Goal: Information Seeking & Learning: Learn about a topic

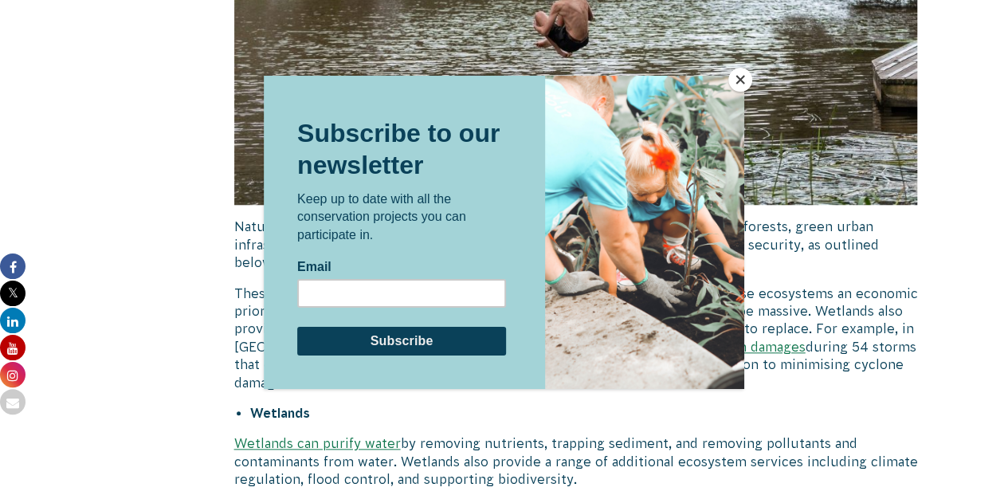
scroll to position [3670, 0]
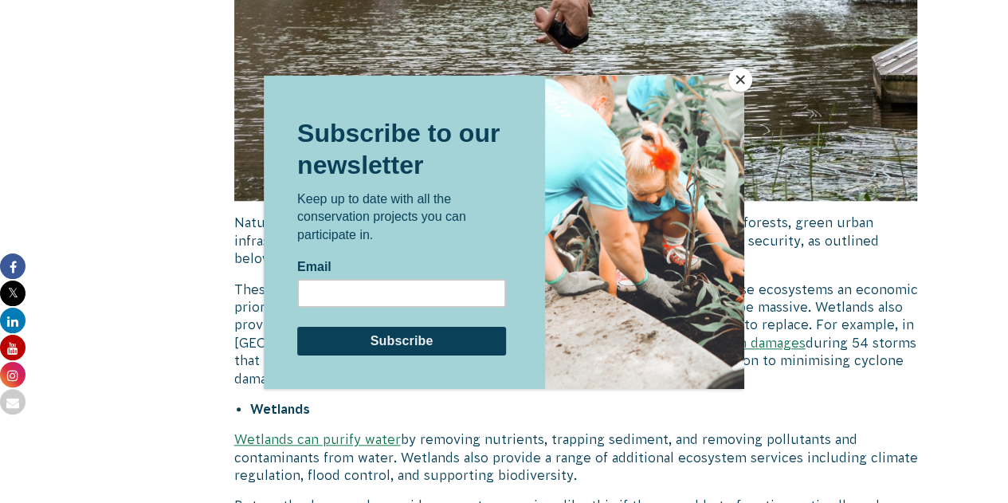
click at [746, 80] on button "Close" at bounding box center [740, 80] width 24 height 24
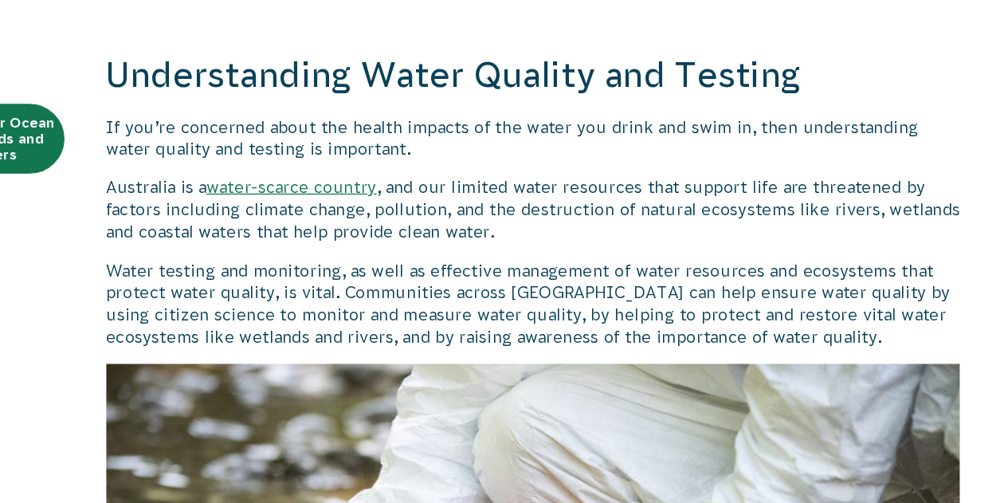
scroll to position [318, 0]
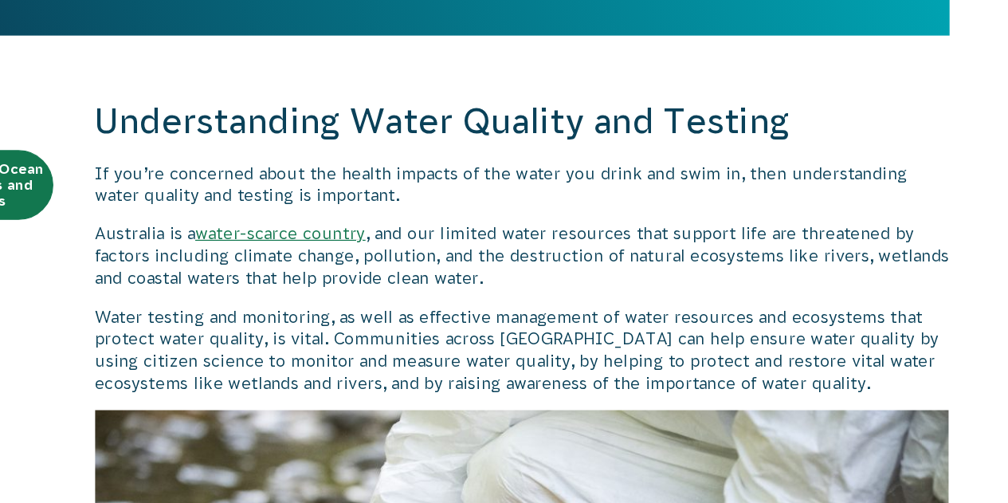
click at [557, 80] on h2 "Understanding Water Quality and Testing" at bounding box center [576, 98] width 684 height 38
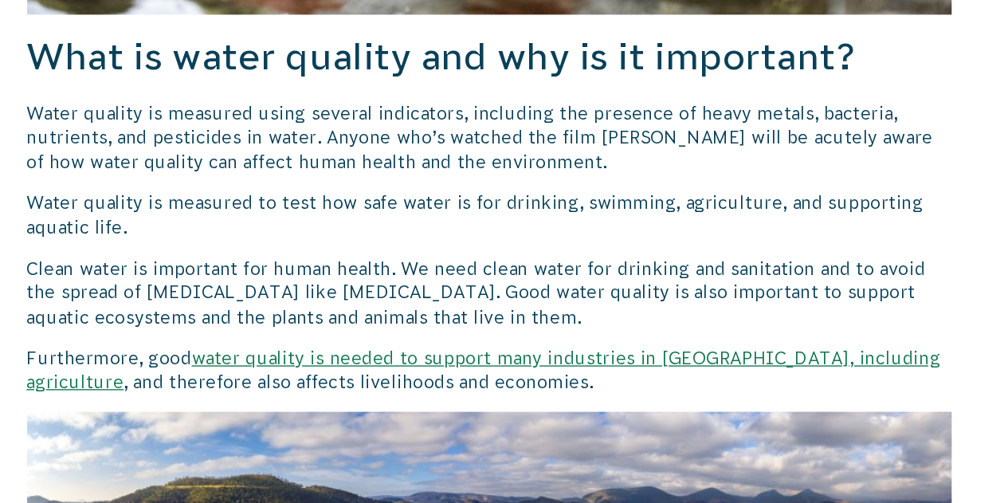
scroll to position [1003, 0]
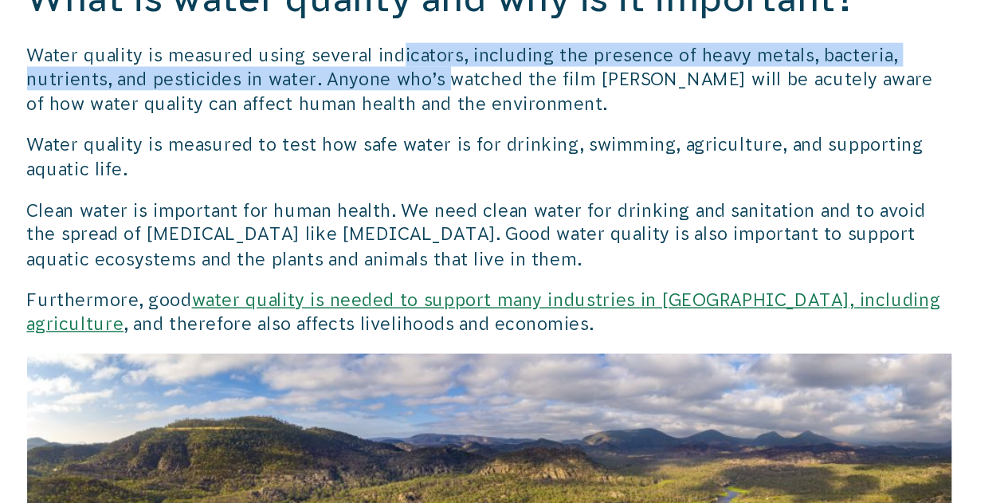
drag, startPoint x: 507, startPoint y: 172, endPoint x: 543, endPoint y: 181, distance: 37.7
click at [543, 181] on p "Water quality is measured using several indicators, including the presence of h…" at bounding box center [576, 189] width 684 height 53
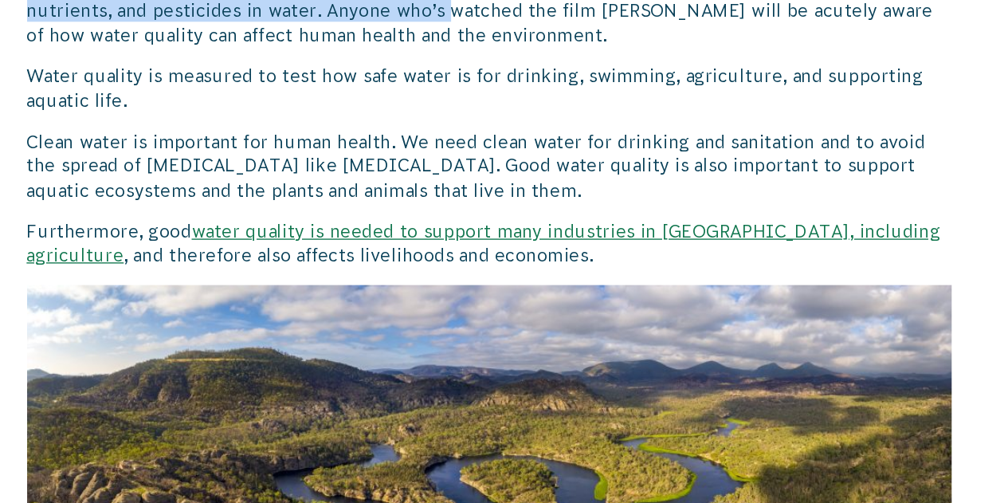
scroll to position [1056, 0]
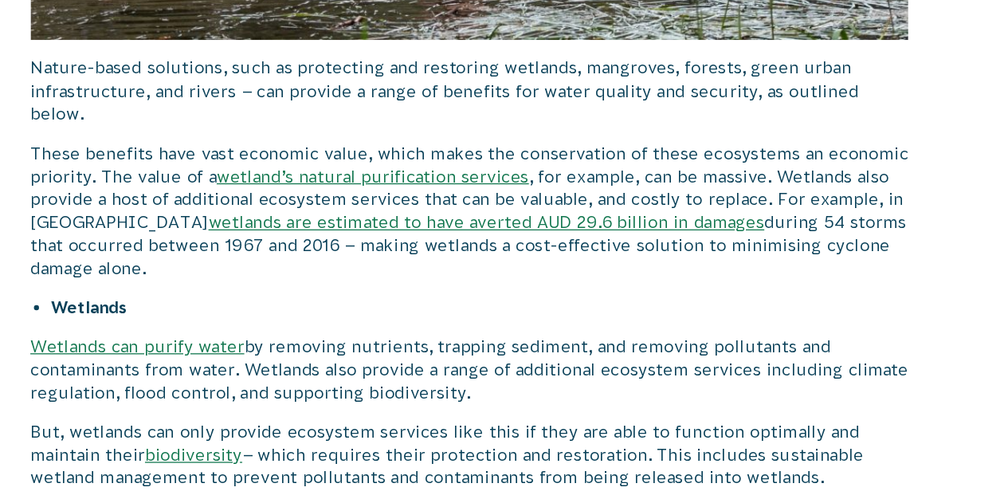
scroll to position [3758, 0]
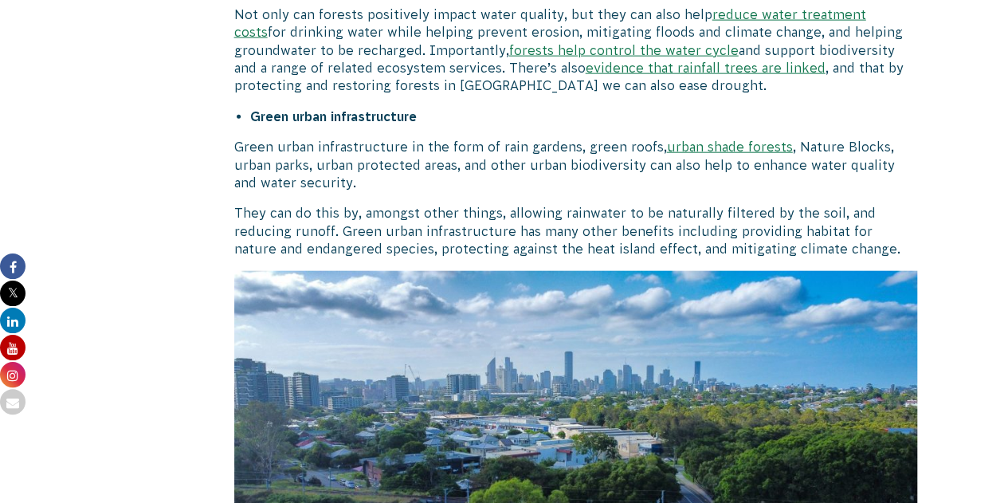
scroll to position [4825, 0]
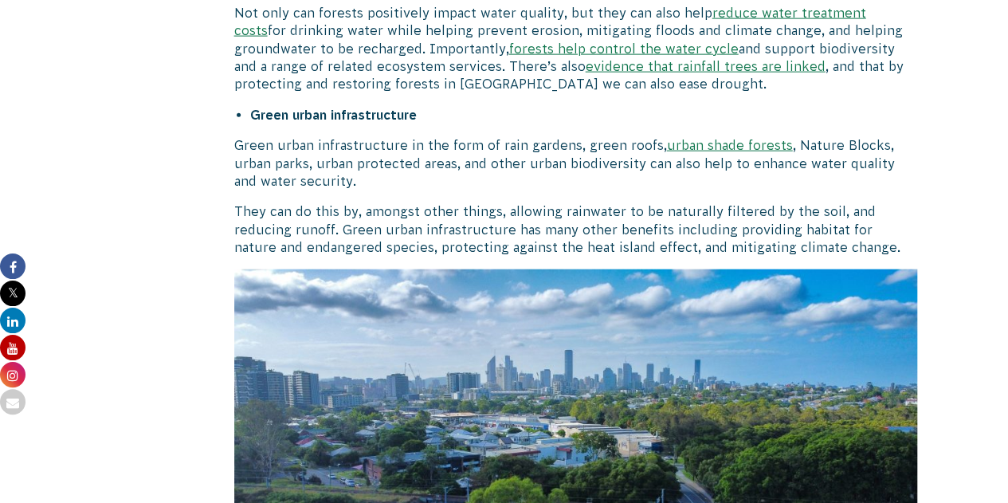
drag, startPoint x: 470, startPoint y: 122, endPoint x: 425, endPoint y: 124, distance: 45.5
click at [425, 136] on p "Green urban infrastructure in the form of rain gardens, green roofs, urban shad…" at bounding box center [576, 162] width 684 height 53
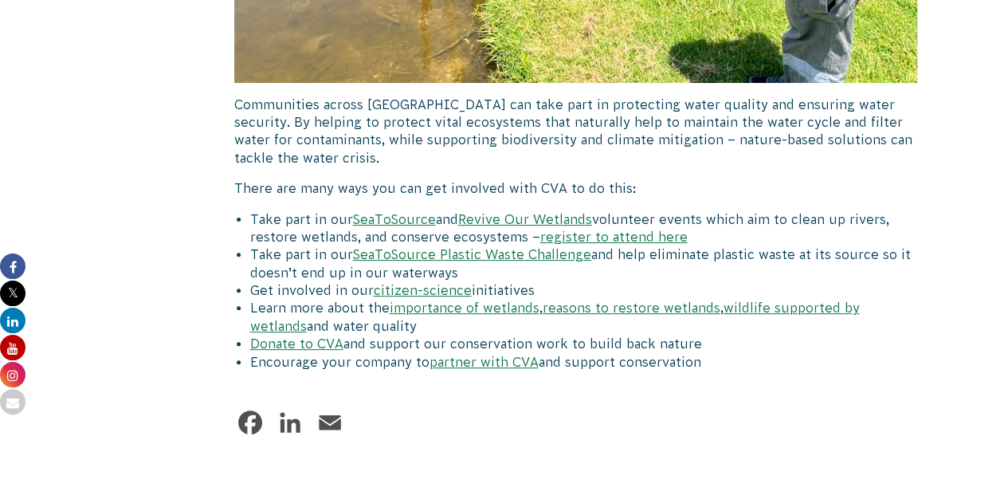
scroll to position [6173, 0]
